Goal: Information Seeking & Learning: Find specific fact

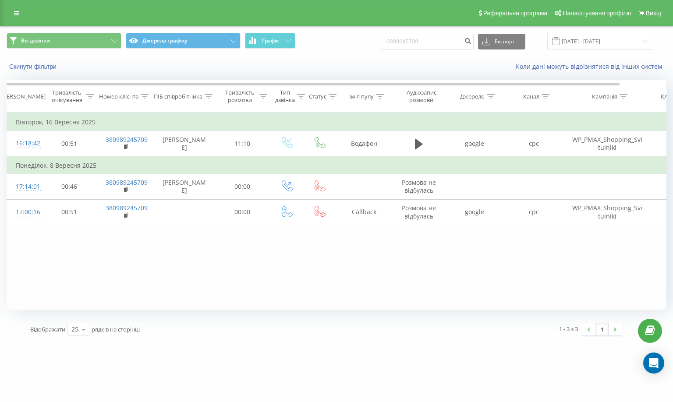
click at [349, 42] on div "Всі дзвінки Джерела трафіку Графік 0989245709 Експорт .csv .xls .xlsx 19.06.202…" at bounding box center [337, 41] width 660 height 17
type input "380674447582"
click at [471, 40] on icon "submit" at bounding box center [467, 39] width 7 height 5
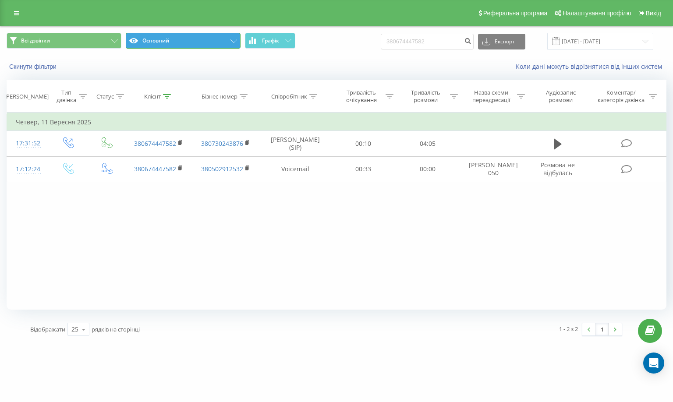
click at [219, 39] on button "Основний" at bounding box center [183, 41] width 115 height 16
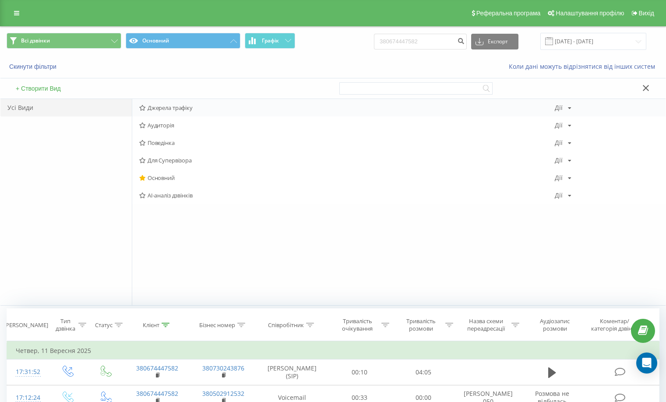
click at [174, 107] on span "Джерела трафіку" at bounding box center [347, 108] width 416 height 6
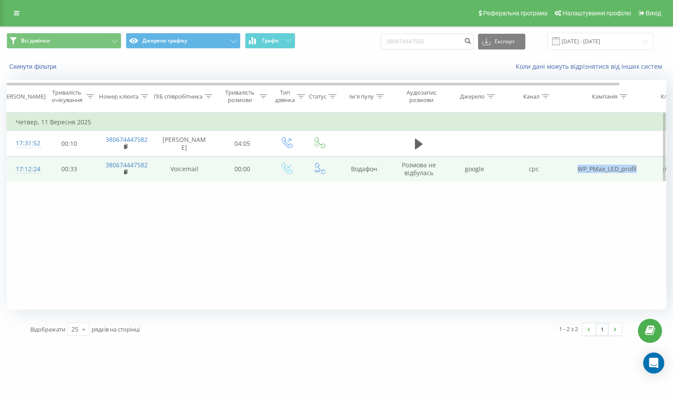
drag, startPoint x: 578, startPoint y: 168, endPoint x: 637, endPoint y: 173, distance: 59.3
click at [637, 173] on td "WP_PMax_LED_profil" at bounding box center [607, 168] width 88 height 25
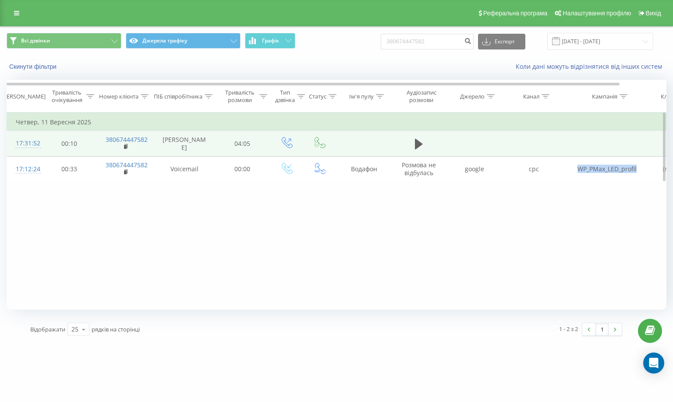
copy td "WP_PMax_LED_profil"
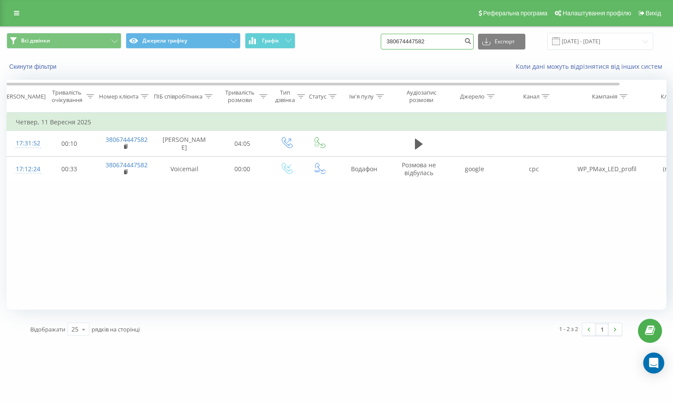
drag, startPoint x: 440, startPoint y: 42, endPoint x: 314, endPoint y: 45, distance: 126.2
click at [314, 45] on div "Всі дзвінки Джерела трафіку Графік 380674447582 Експорт .csv .xls .xlsx [DATE] …" at bounding box center [337, 41] width 660 height 17
paste input "0980721859"
type input "0980721859"
click at [471, 42] on icon "submit" at bounding box center [467, 39] width 7 height 5
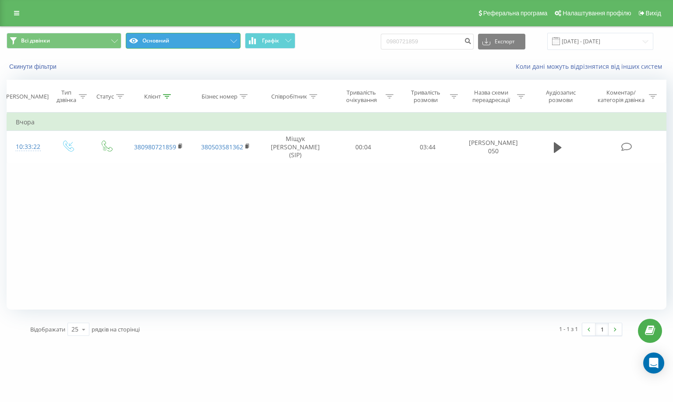
click at [203, 45] on button "Основний" at bounding box center [183, 41] width 115 height 16
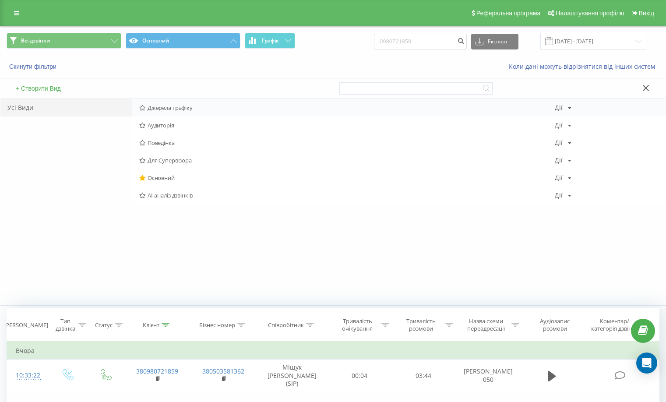
click at [181, 110] on span "Джерела трафіку" at bounding box center [347, 108] width 416 height 6
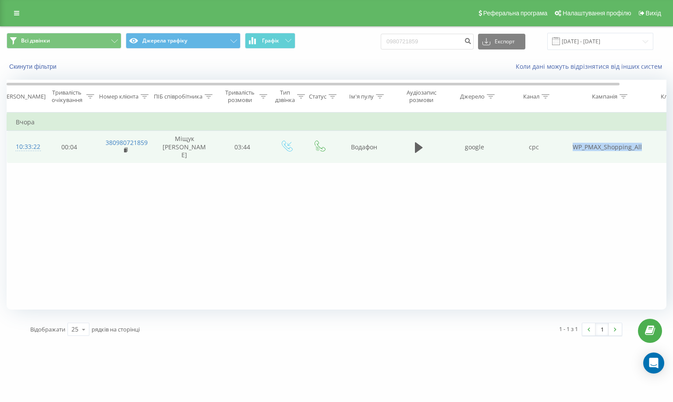
drag, startPoint x: 575, startPoint y: 144, endPoint x: 642, endPoint y: 145, distance: 67.5
click at [642, 145] on td "WP_PMAX_Shopping_All" at bounding box center [607, 147] width 88 height 32
copy td "WP_PMAX_Shopping_All"
